Goal: Task Accomplishment & Management: Manage account settings

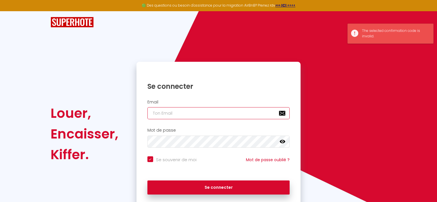
click at [193, 115] on input "email" at bounding box center [218, 113] width 142 height 12
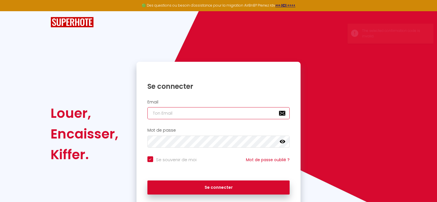
click at [210, 113] on input "email" at bounding box center [218, 113] width 142 height 12
type input "v"
checkbox input "true"
type input "vi"
checkbox input "true"
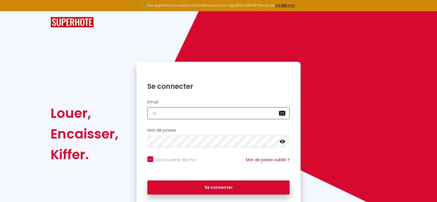
type input "vin"
checkbox input "true"
type input "vin c"
checkbox input "true"
type input "vin ce"
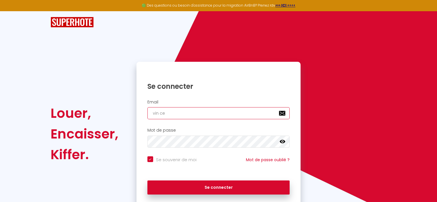
checkbox input "true"
type input "vin cen"
checkbox input "true"
type input "vin cent"
checkbox input "true"
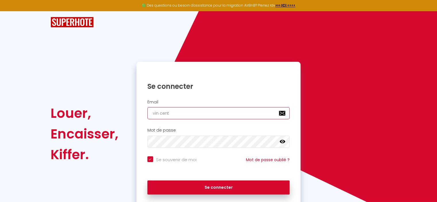
type input "vin cen"
checkbox input "true"
type input "vin ce"
checkbox input "true"
type input "vin c"
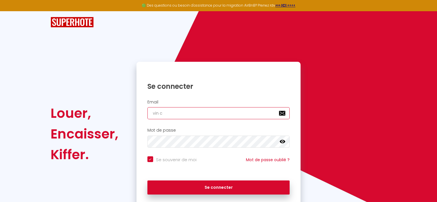
checkbox input "true"
type input "vin"
checkbox input "true"
type input "vinc"
checkbox input "true"
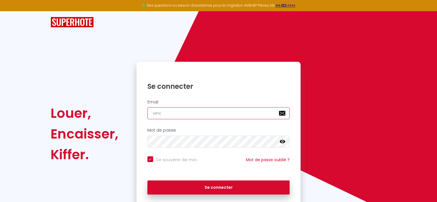
type input "[PERSON_NAME]"
checkbox input "true"
type input "vincen"
checkbox input "true"
type input "[PERSON_NAME]"
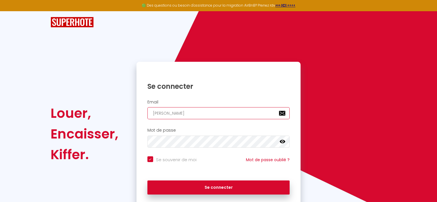
checkbox input "true"
type input "[PERSON_NAME]."
checkbox input "true"
type input "[PERSON_NAME].c"
checkbox input "true"
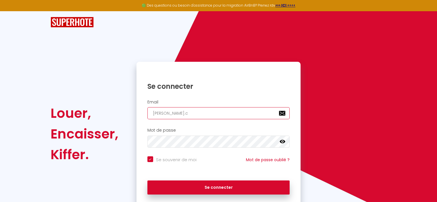
type input "[PERSON_NAME][DOMAIN_NAME]"
checkbox input "true"
type input "[PERSON_NAME].cou"
checkbox input "true"
type input "[PERSON_NAME].coup"
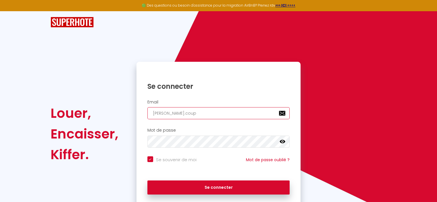
checkbox input "true"
type input "[PERSON_NAME].coupe"
checkbox input "true"
type input "[PERSON_NAME].coupe@"
checkbox input "true"
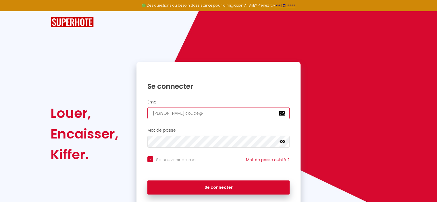
type input "[PERSON_NAME]"
checkbox input "true"
type input "[PERSON_NAME]"
checkbox input "true"
type input "[PERSON_NAME]"
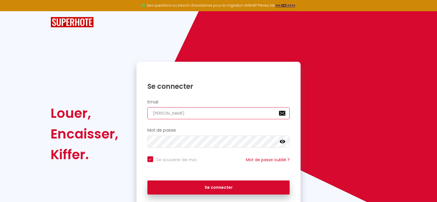
checkbox input "true"
type input "[PERSON_NAME]"
checkbox input "true"
type input "[PERSON_NAME]"
checkbox input "true"
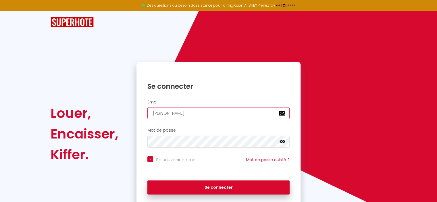
type input "[PERSON_NAME]"
checkbox input "true"
type input "[PERSON_NAME]"
checkbox input "true"
type input "[PERSON_NAME]"
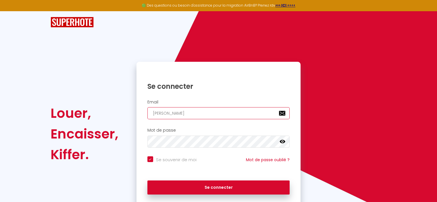
checkbox input "true"
type input "[PERSON_NAME]"
checkbox input "true"
type input "[PERSON_NAME]."
checkbox input "true"
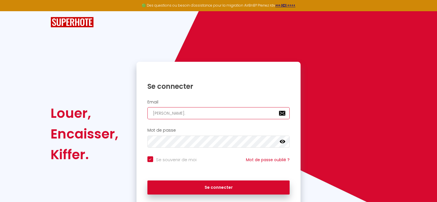
type input "[PERSON_NAME]"
checkbox input "true"
type input "[PERSON_NAME][EMAIL_ADDRESS][DOMAIN_NAME]"
checkbox input "true"
type input "[PERSON_NAME][EMAIL_ADDRESS][DOMAIN_NAME]"
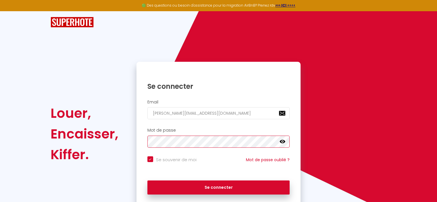
click at [147, 180] on button "Se connecter" at bounding box center [218, 187] width 142 height 14
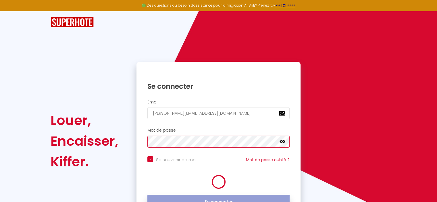
checkbox input "true"
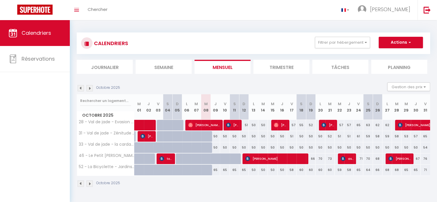
click at [160, 67] on li "Semaine" at bounding box center [164, 67] width 56 height 14
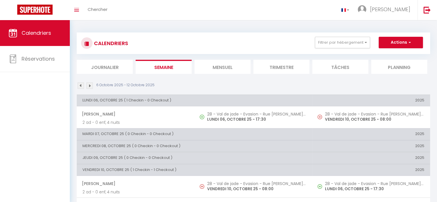
click at [215, 67] on li "Mensuel" at bounding box center [222, 67] width 56 height 14
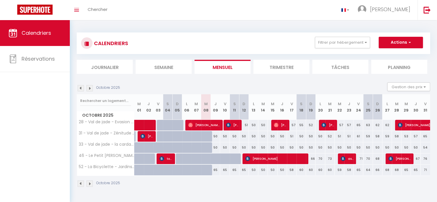
click at [284, 66] on li "Trimestre" at bounding box center [281, 67] width 56 height 14
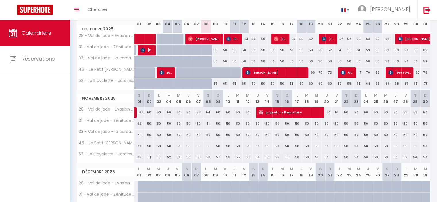
scroll to position [57, 0]
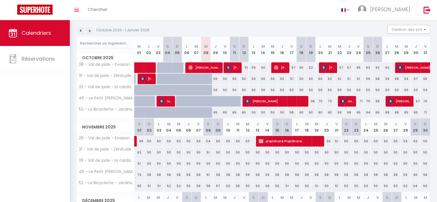
click at [90, 32] on img at bounding box center [89, 31] width 6 height 6
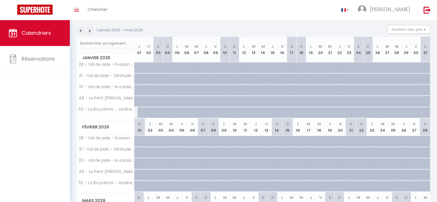
click at [78, 28] on img at bounding box center [81, 31] width 6 height 6
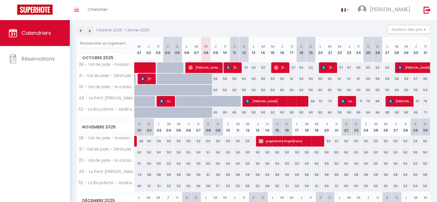
click at [83, 32] on img at bounding box center [81, 31] width 6 height 6
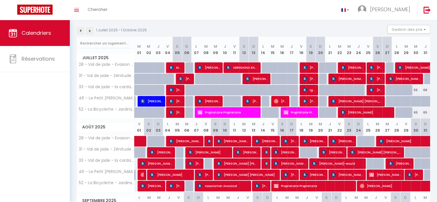
click at [83, 32] on img at bounding box center [81, 31] width 6 height 6
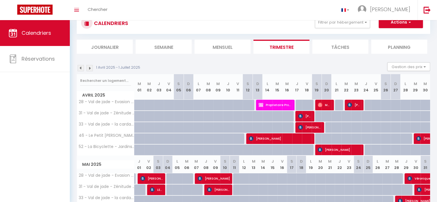
click at [87, 65] on img at bounding box center [89, 68] width 6 height 6
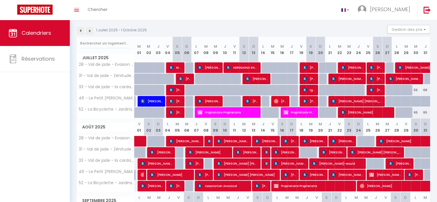
click at [90, 30] on img at bounding box center [89, 31] width 6 height 6
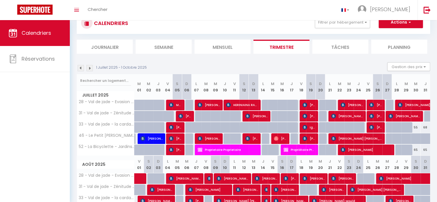
scroll to position [57, 0]
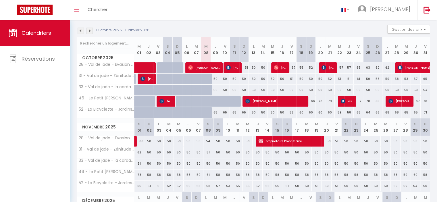
drag, startPoint x: 264, startPoint y: 78, endPoint x: 261, endPoint y: 79, distance: 3.6
click at [261, 79] on div "50" at bounding box center [262, 79] width 9 height 11
click at [84, 31] on div "1 Octobre 2025 - 1 Janvier 2026" at bounding box center [114, 31] width 74 height 6
click at [82, 30] on img at bounding box center [81, 31] width 6 height 6
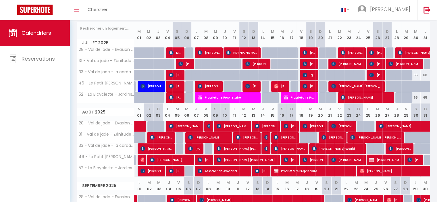
scroll to position [86, 0]
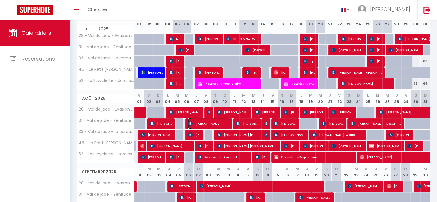
click at [217, 121] on span "[PERSON_NAME]" at bounding box center [208, 123] width 41 height 11
select select "OK"
select select "0"
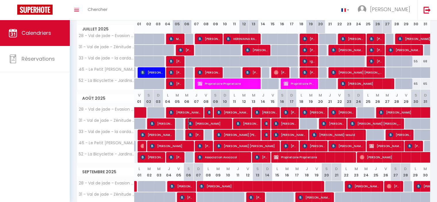
select select "1"
select select
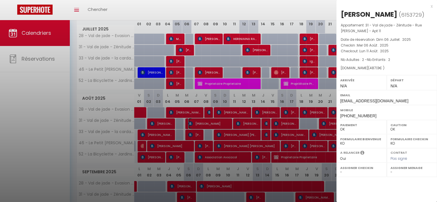
select select "27221"
click at [431, 7] on div "x" at bounding box center [384, 6] width 96 height 7
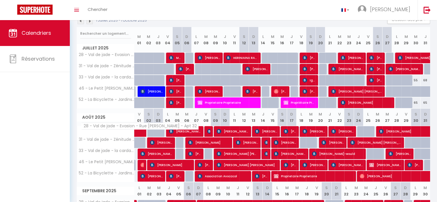
scroll to position [57, 0]
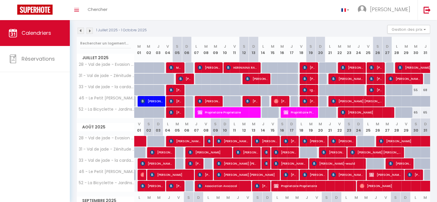
click at [79, 30] on img at bounding box center [81, 31] width 6 height 6
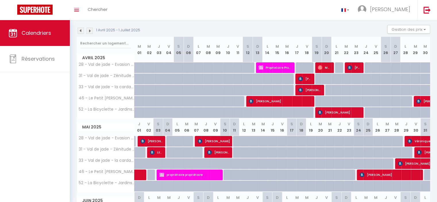
click at [79, 30] on img at bounding box center [81, 31] width 6 height 6
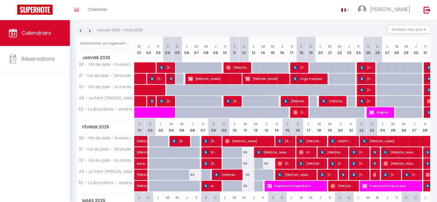
click at [79, 30] on img at bounding box center [81, 31] width 6 height 6
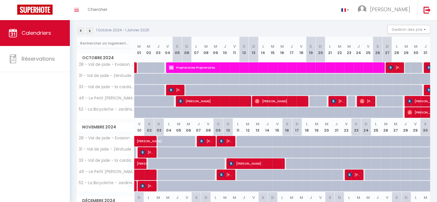
click at [79, 30] on img at bounding box center [81, 31] width 6 height 6
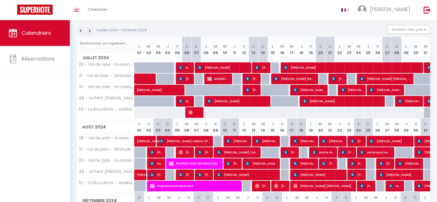
click at [89, 32] on img at bounding box center [89, 31] width 6 height 6
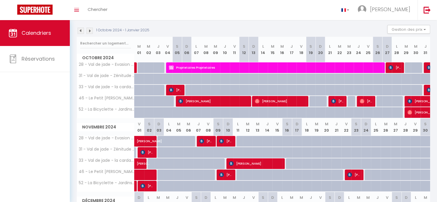
click at [90, 30] on img at bounding box center [89, 31] width 6 height 6
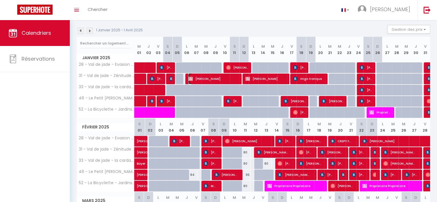
click at [192, 77] on img at bounding box center [190, 78] width 5 height 5
click at [0, 0] on div at bounding box center [0, 0] width 0 height 0
click at [219, 80] on span "[PERSON_NAME]" at bounding box center [213, 78] width 51 height 11
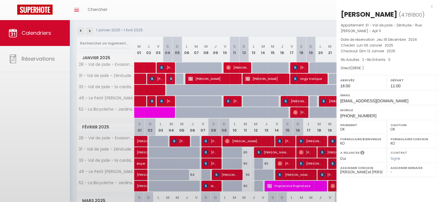
click at [219, 80] on div at bounding box center [218, 101] width 437 height 202
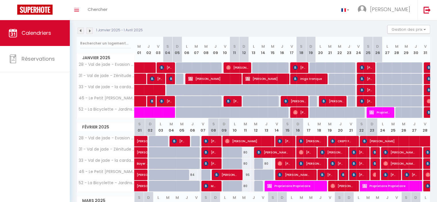
click at [223, 80] on body "🟢 Des questions ou besoin d'assistance pour la migration AirBnB? Prenez rdv >>>…" at bounding box center [218, 126] width 437 height 327
click at [216, 80] on span "[PERSON_NAME]" at bounding box center [213, 78] width 51 height 11
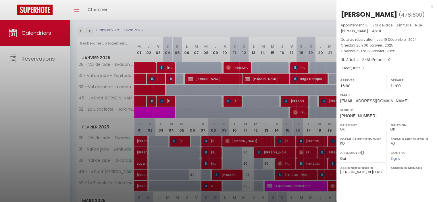
click at [297, 20] on div at bounding box center [218, 101] width 437 height 202
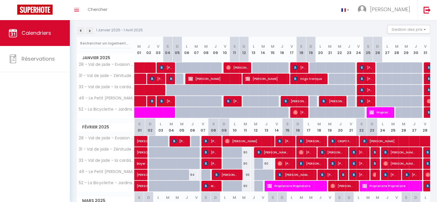
click at [267, 30] on div "1 Janvier 2025 - 1 Avril 2025 Gestion des prix Nb Nuits minimum Règles Disponib…" at bounding box center [253, 31] width 353 height 12
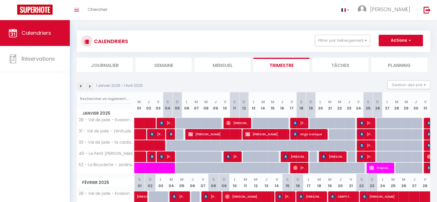
scroll to position [0, 0]
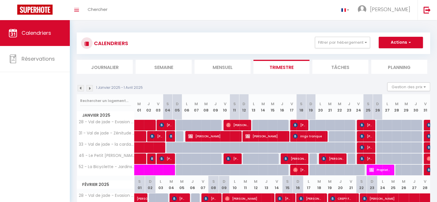
click at [90, 89] on img at bounding box center [89, 88] width 6 height 6
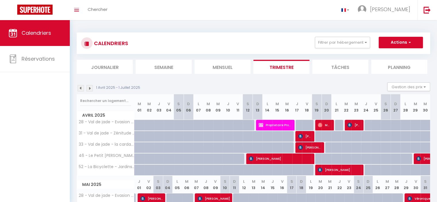
click at [91, 87] on img at bounding box center [89, 88] width 6 height 6
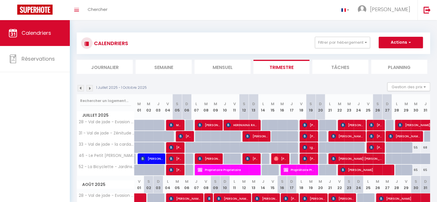
click at [88, 89] on img at bounding box center [89, 88] width 6 height 6
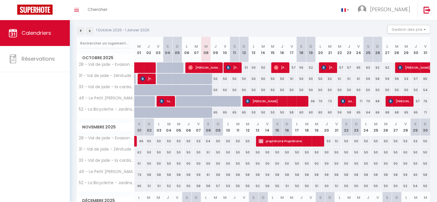
scroll to position [86, 0]
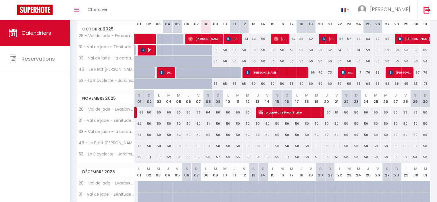
drag, startPoint x: 259, startPoint y: 124, endPoint x: 255, endPoint y: 124, distance: 3.4
click at [255, 124] on div "50" at bounding box center [257, 123] width 10 height 11
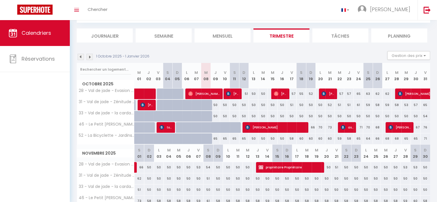
scroll to position [29, 0]
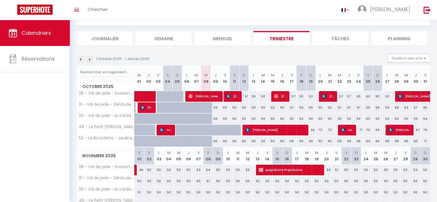
click at [224, 108] on div "50" at bounding box center [224, 107] width 9 height 11
drag, startPoint x: 227, startPoint y: 110, endPoint x: 223, endPoint y: 109, distance: 4.3
click at [223, 109] on div "50" at bounding box center [224, 107] width 9 height 11
click at [213, 54] on div "1 Octobre 2025 - 1 Janvier 2026 Gestion des prix Nb Nuits minimum Règles Dispon…" at bounding box center [253, 183] width 353 height 258
